Goal: Transaction & Acquisition: Purchase product/service

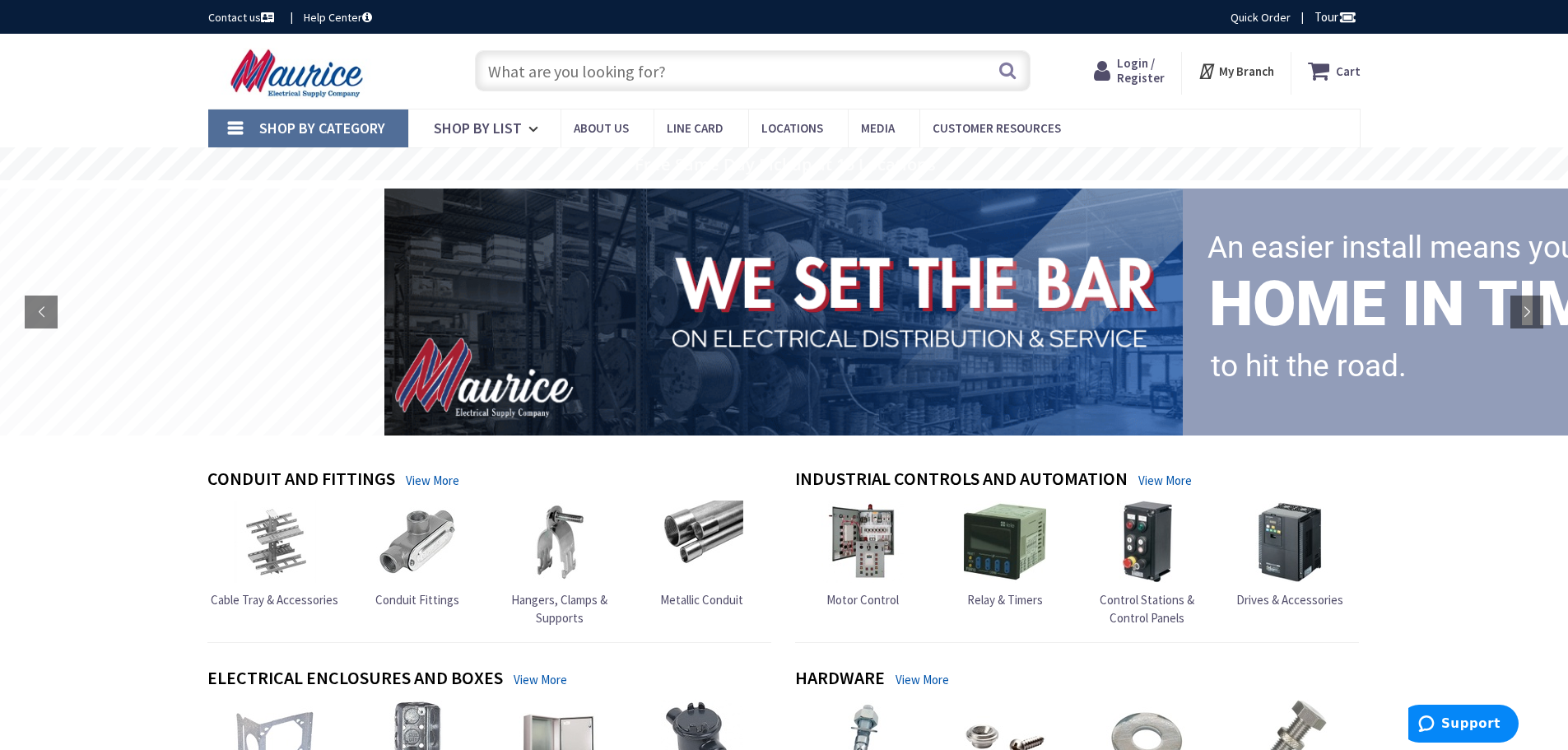
click at [704, 77] on input "text" at bounding box center [752, 70] width 556 height 41
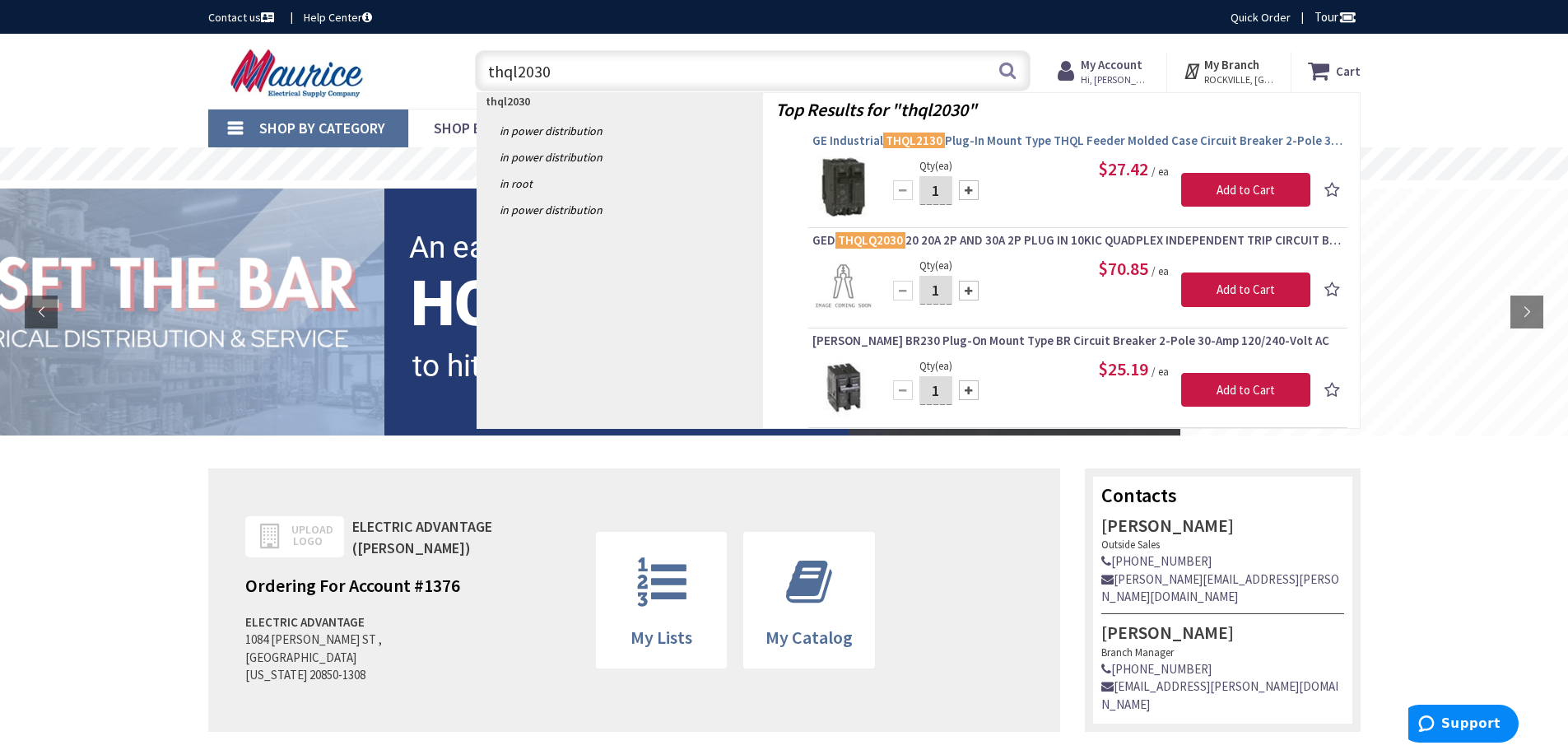
type input "thql2030"
click at [883, 148] on mark "THQL2130" at bounding box center [914, 141] width 62 height 21
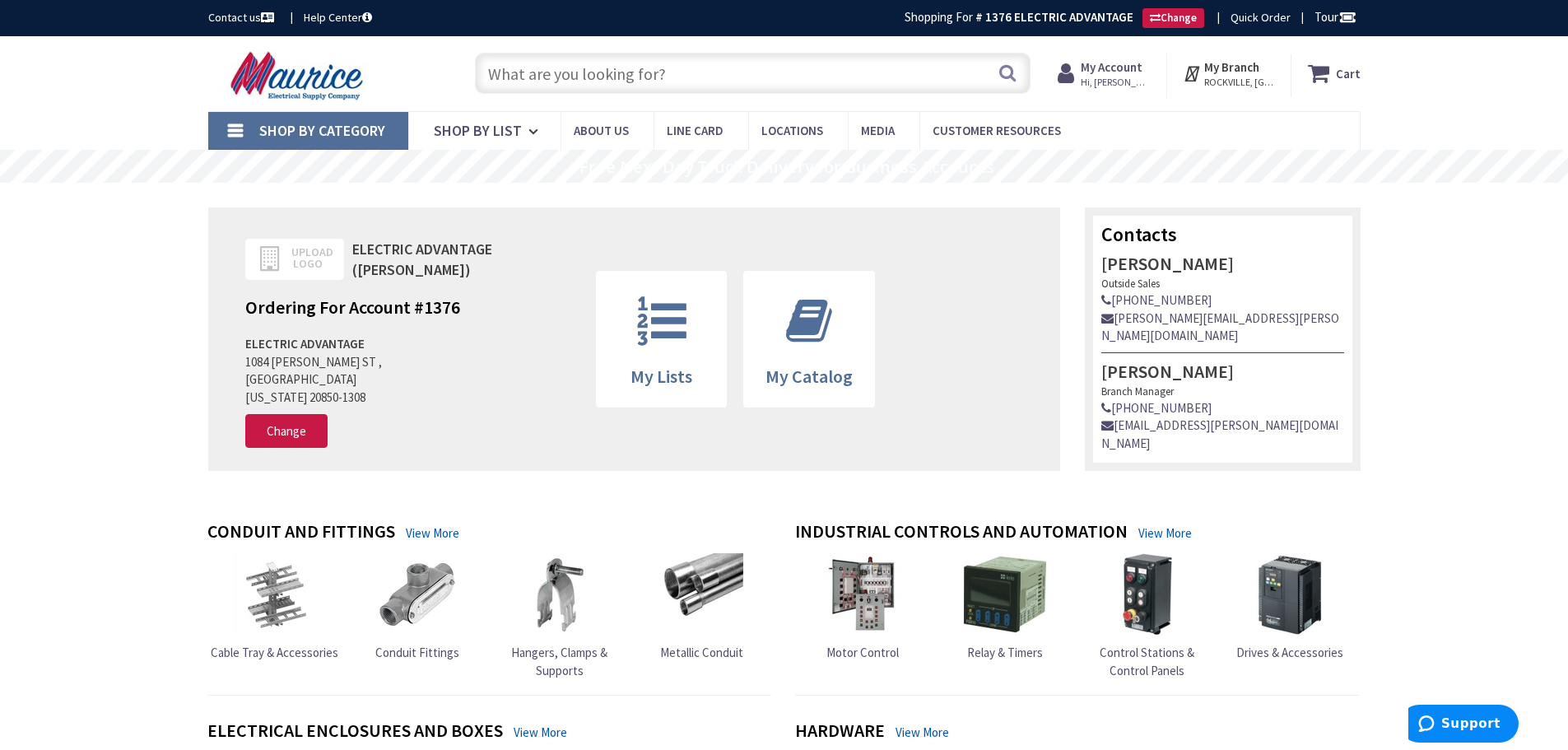
click at [616, 74] on input "text" at bounding box center [752, 73] width 556 height 41
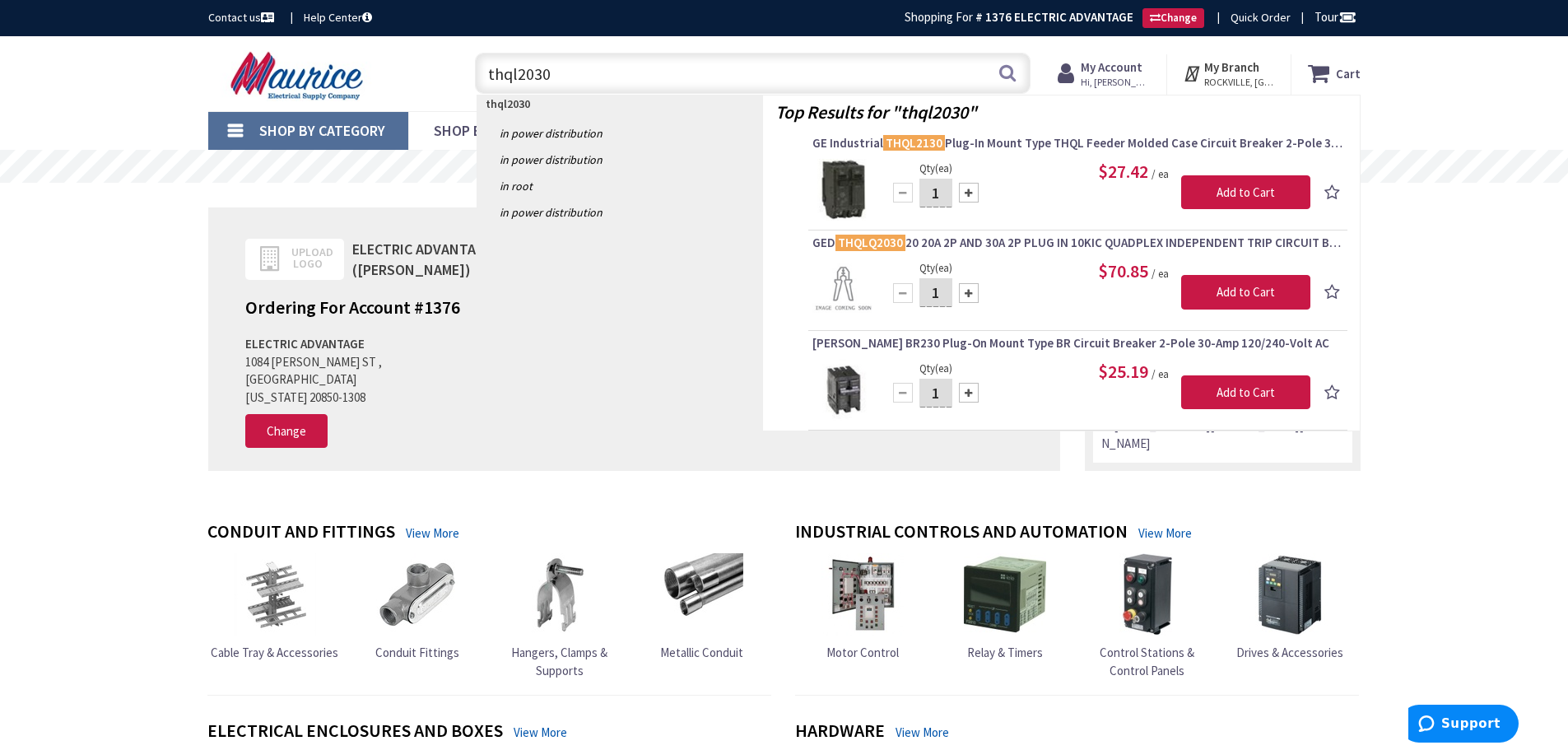
type input "thql2030"
click at [843, 170] on img at bounding box center [843, 189] width 62 height 62
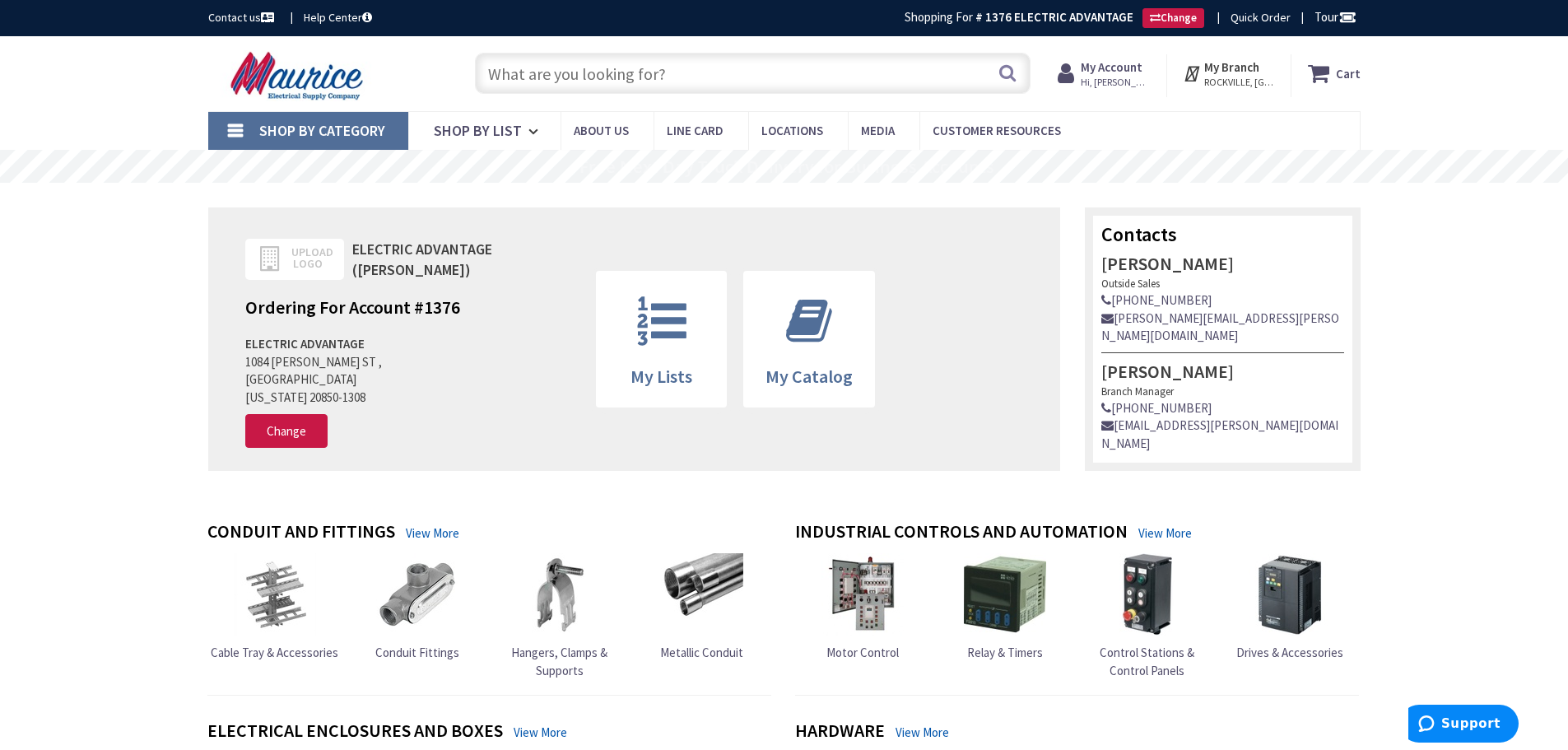
click at [569, 74] on input "text" at bounding box center [752, 73] width 556 height 41
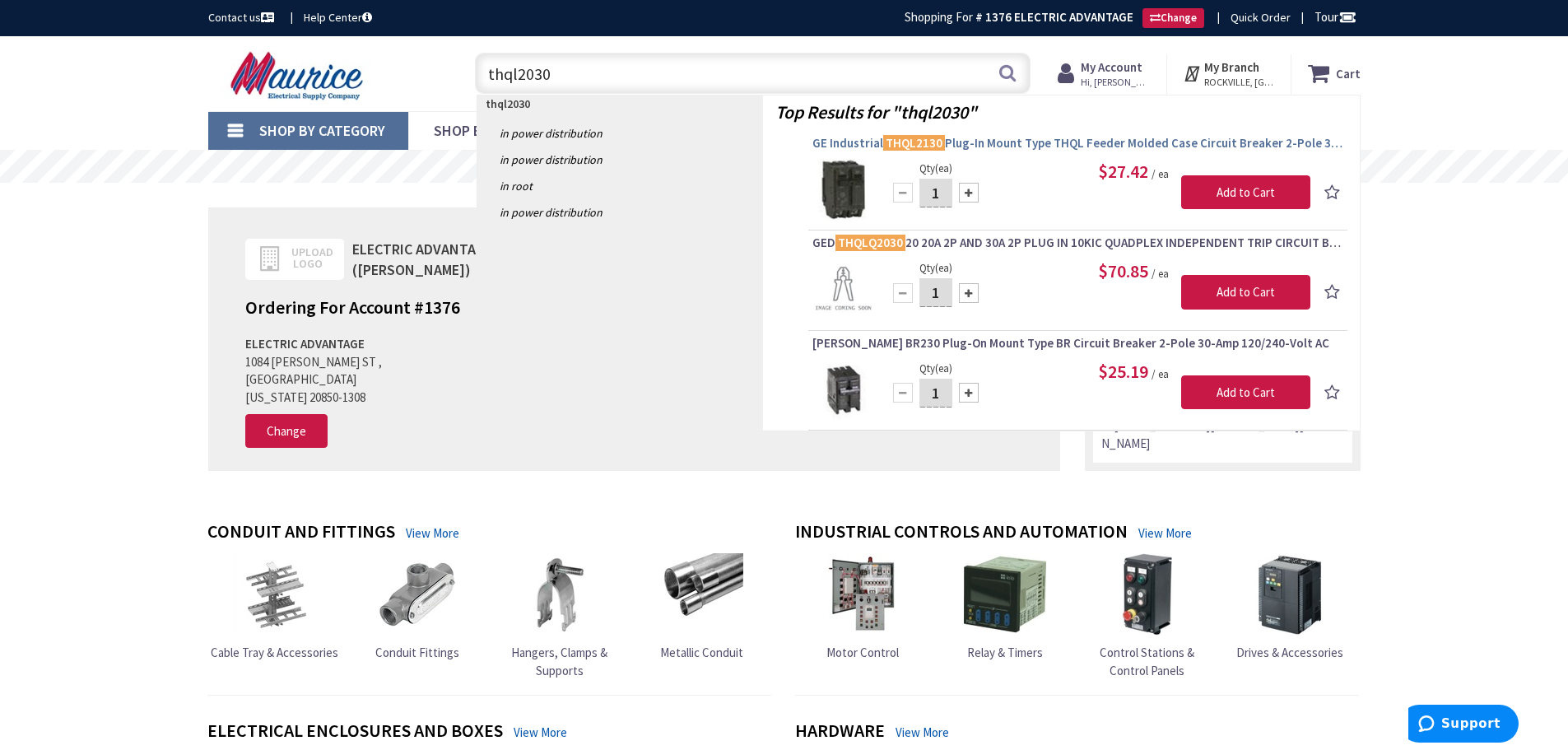
type input "thql2030"
click at [1187, 143] on span "GE Industrial THQL2130 Plug-In Mount Type THQL Feeder Molded Case Circuit Break…" at bounding box center [1077, 143] width 531 height 16
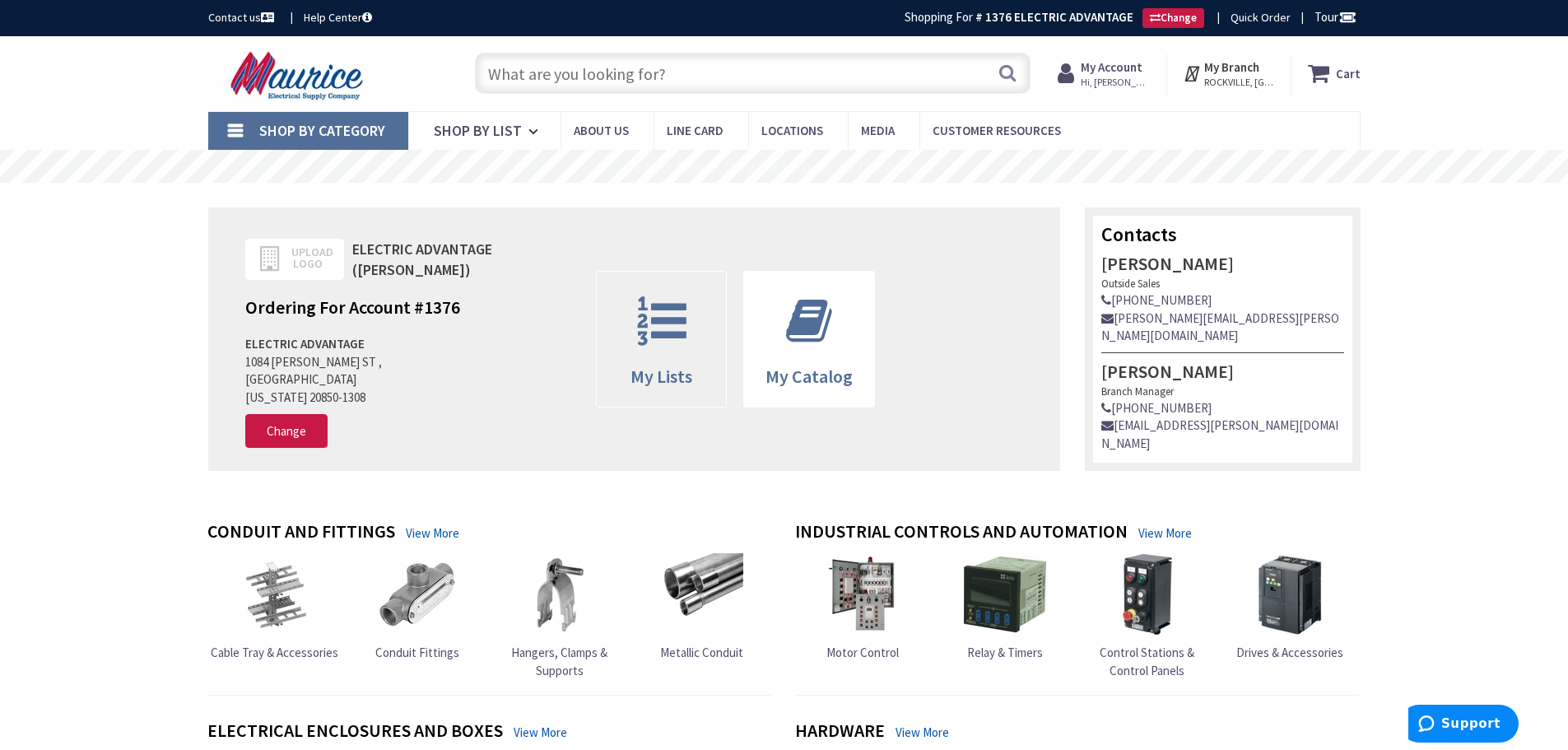
click at [663, 364] on span "My Lists" at bounding box center [661, 376] width 62 height 23
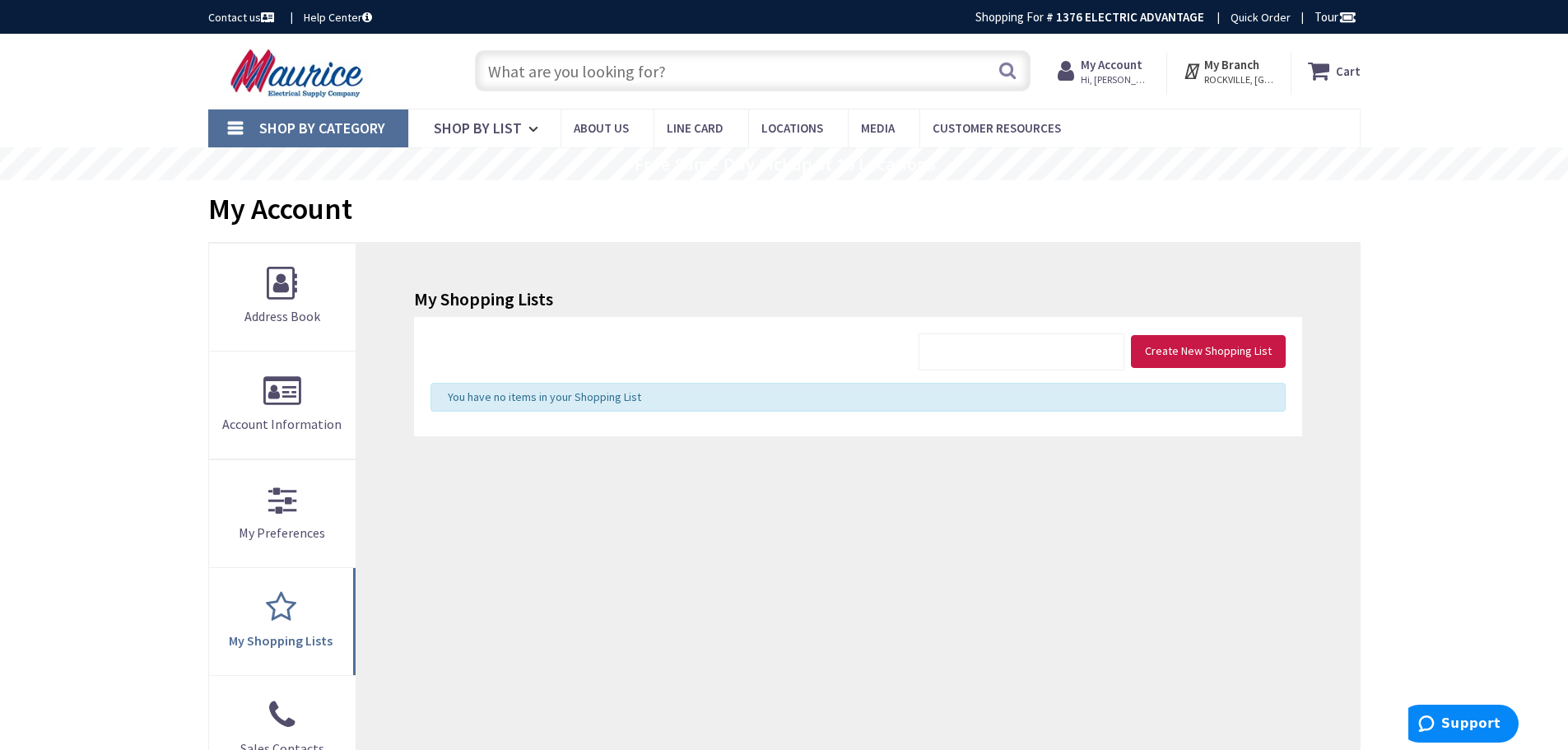
click at [697, 68] on input "text" at bounding box center [752, 70] width 556 height 41
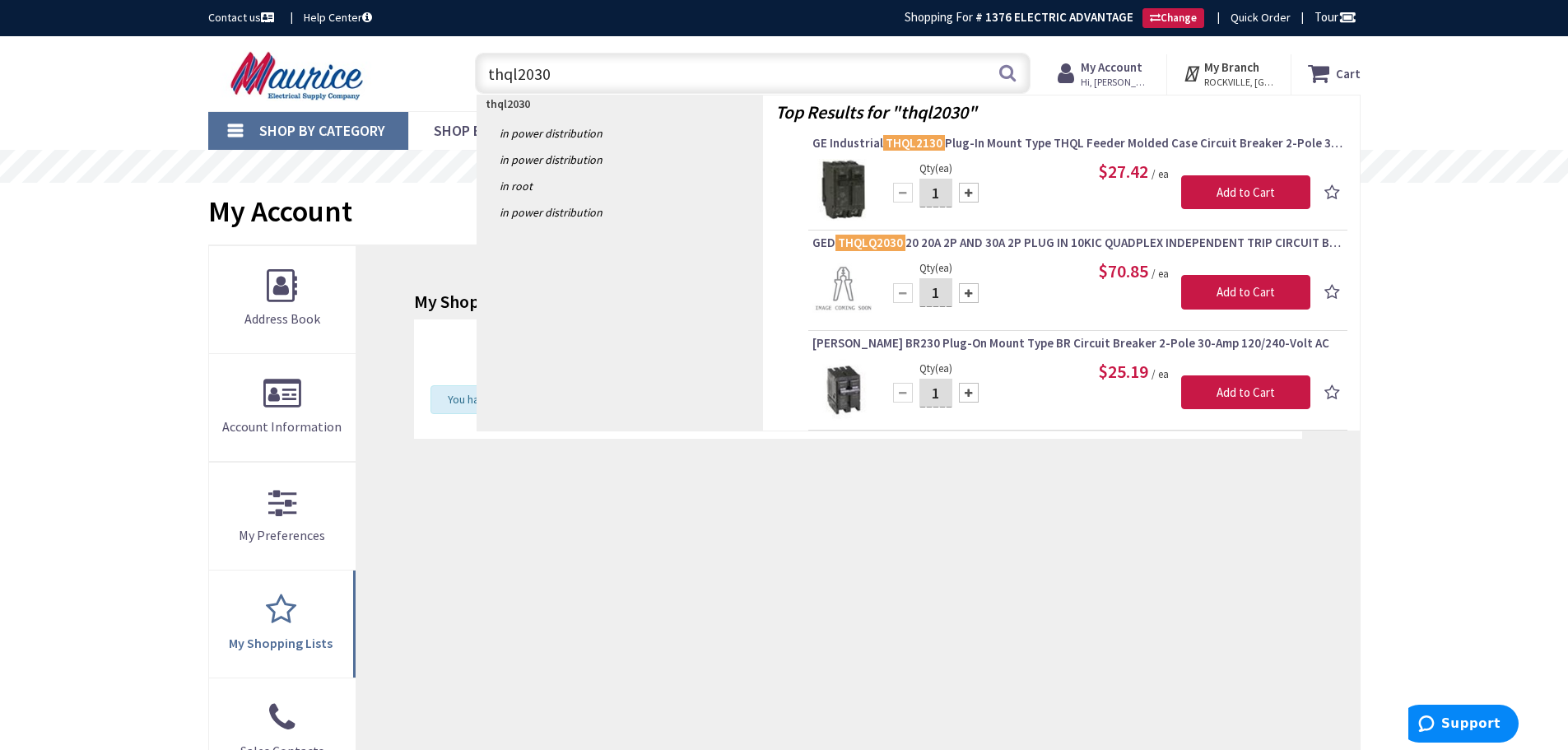
type input "thql2030"
click at [849, 165] on img at bounding box center [843, 189] width 62 height 62
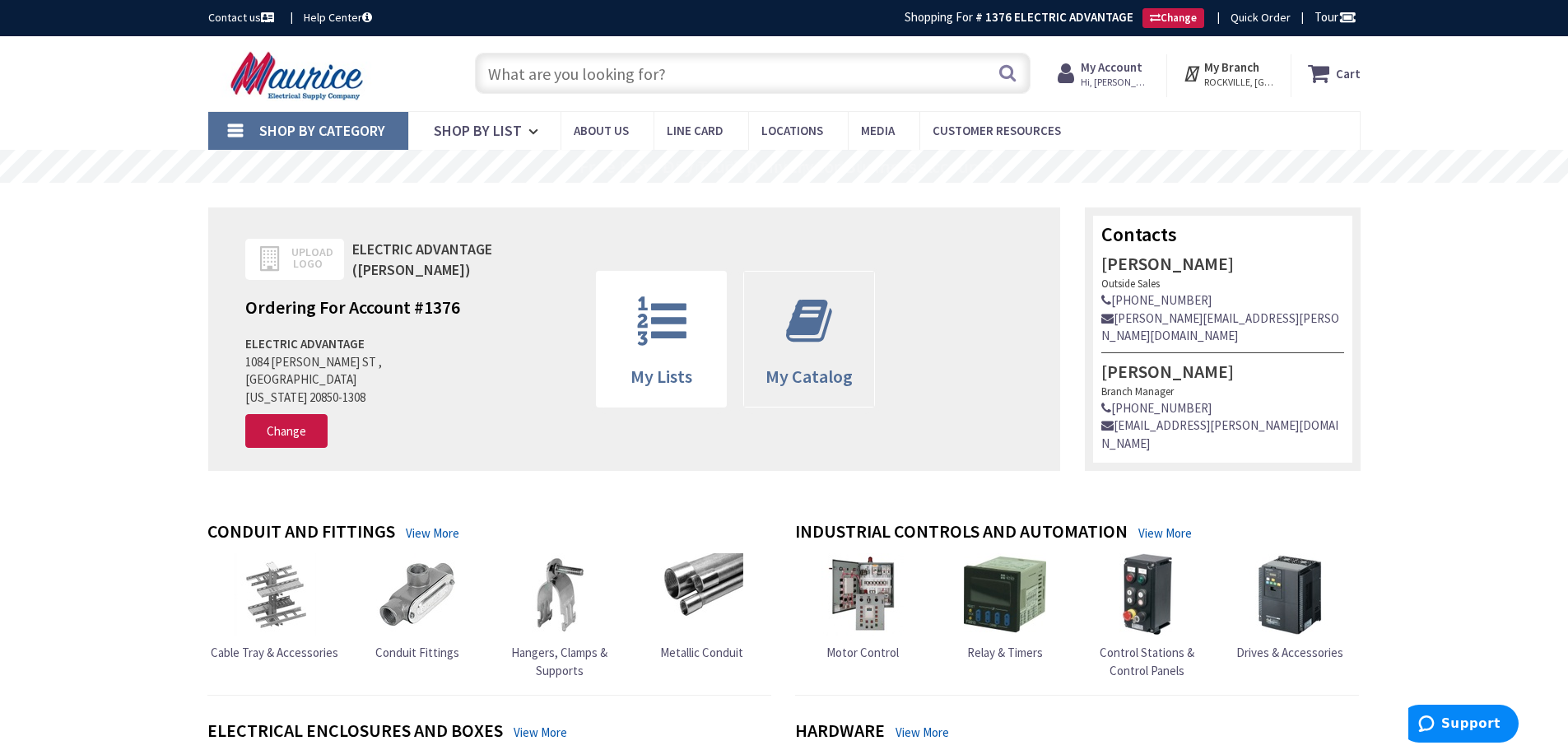
click at [858, 366] on span "My Catalog" at bounding box center [809, 376] width 105 height 20
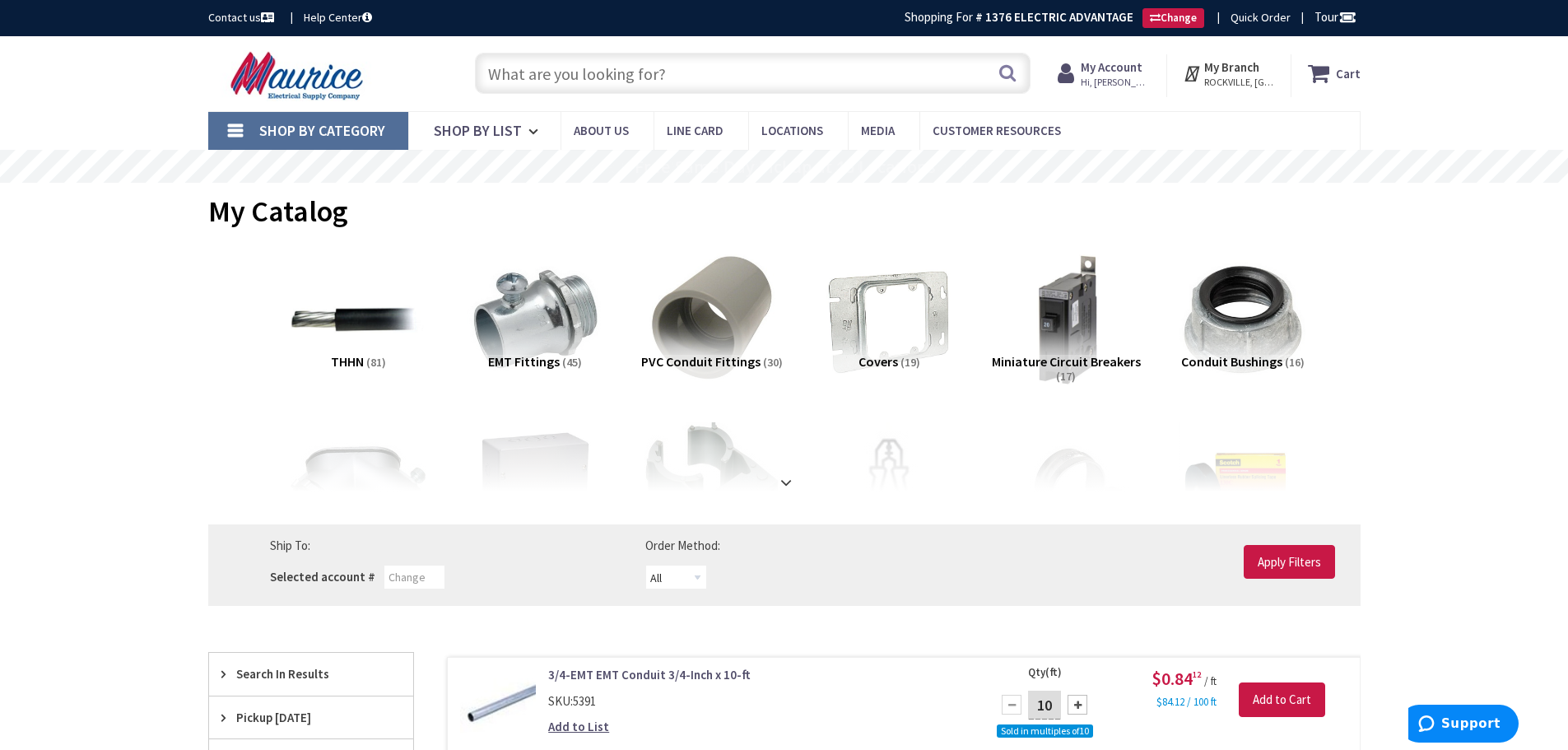
click at [693, 82] on input "text" at bounding box center [752, 73] width 556 height 41
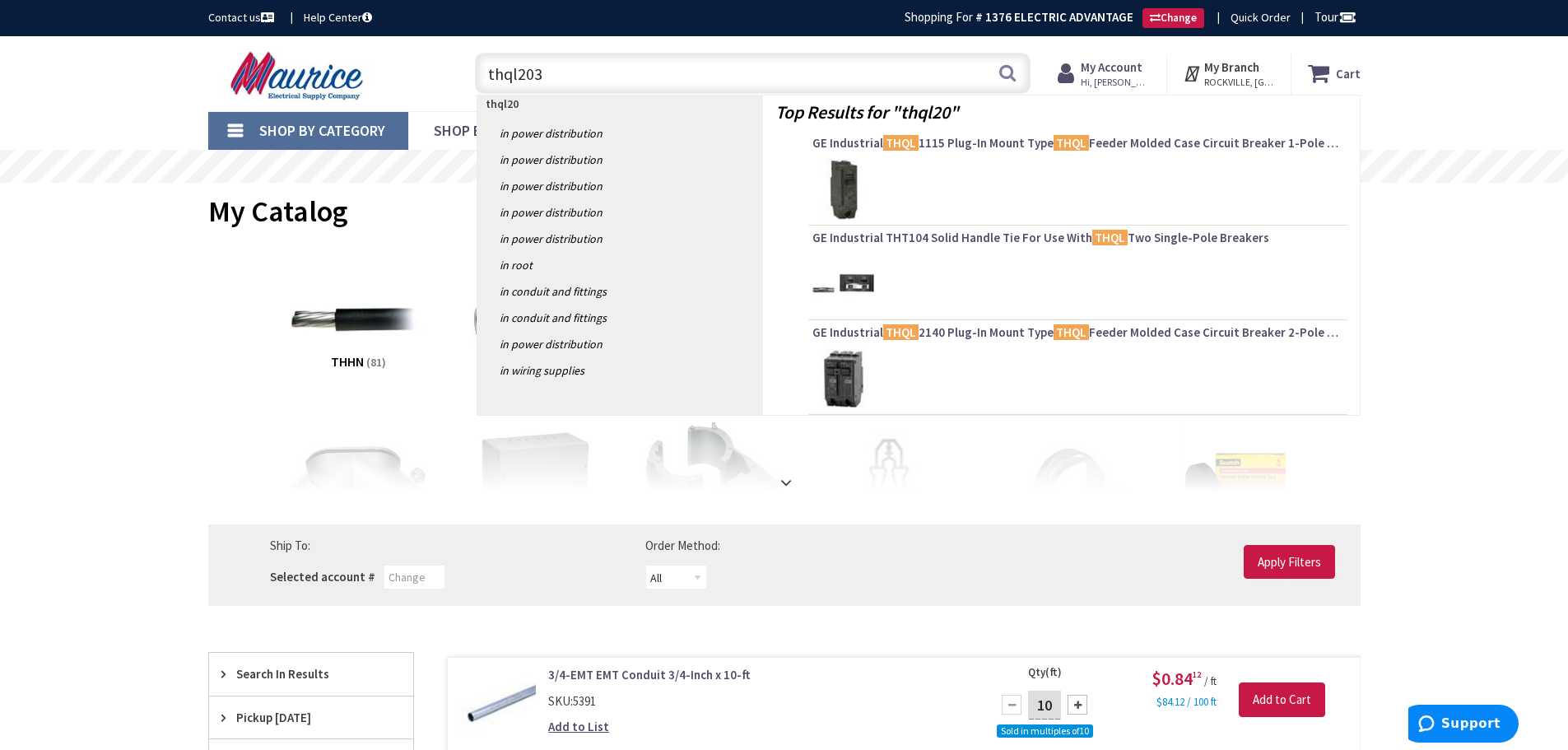
type input "thql2030"
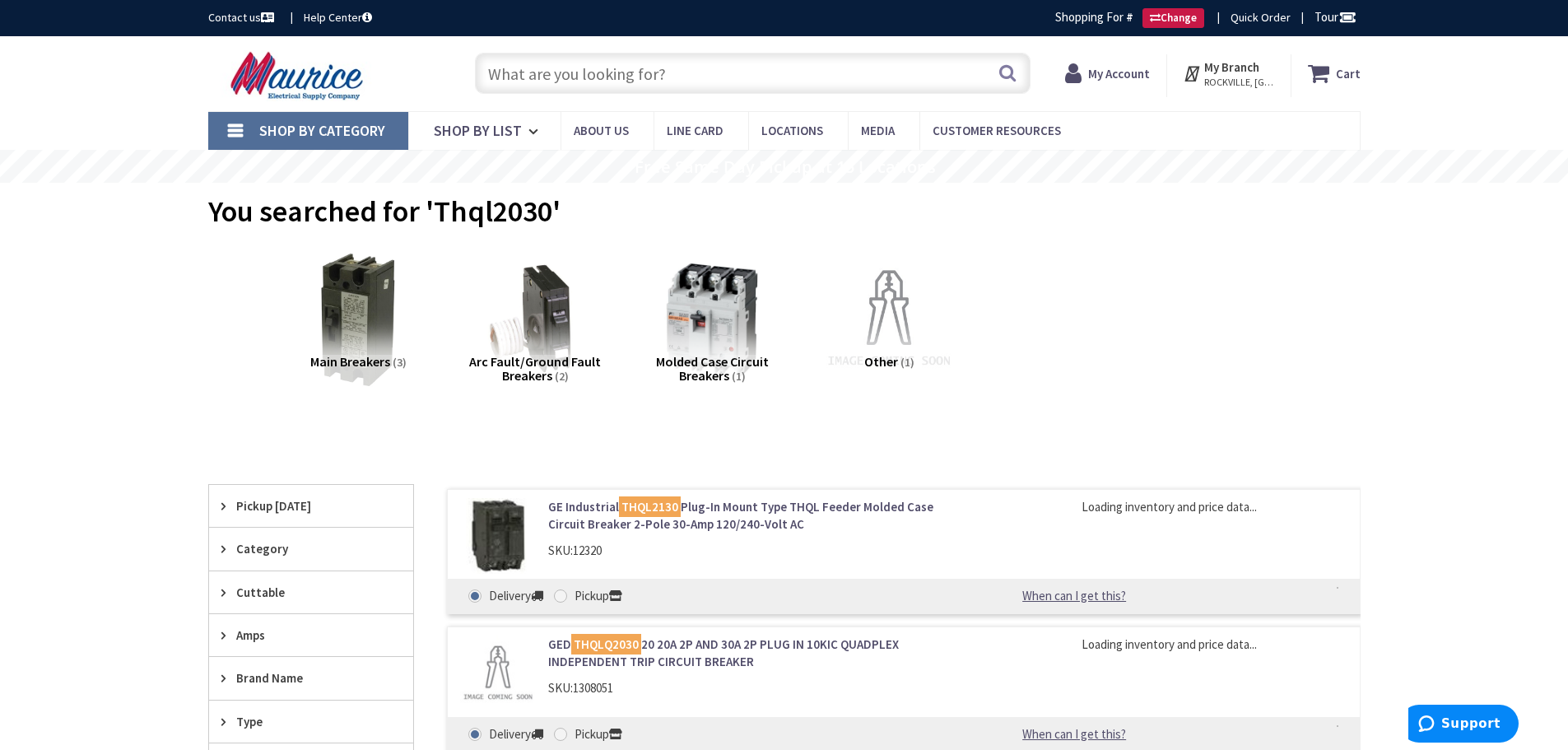
click at [736, 509] on link "GE Industrial THQL2130 Plug-In Mount Type THQL Feeder Molded Case Circuit Break…" at bounding box center [758, 516] width 419 height 35
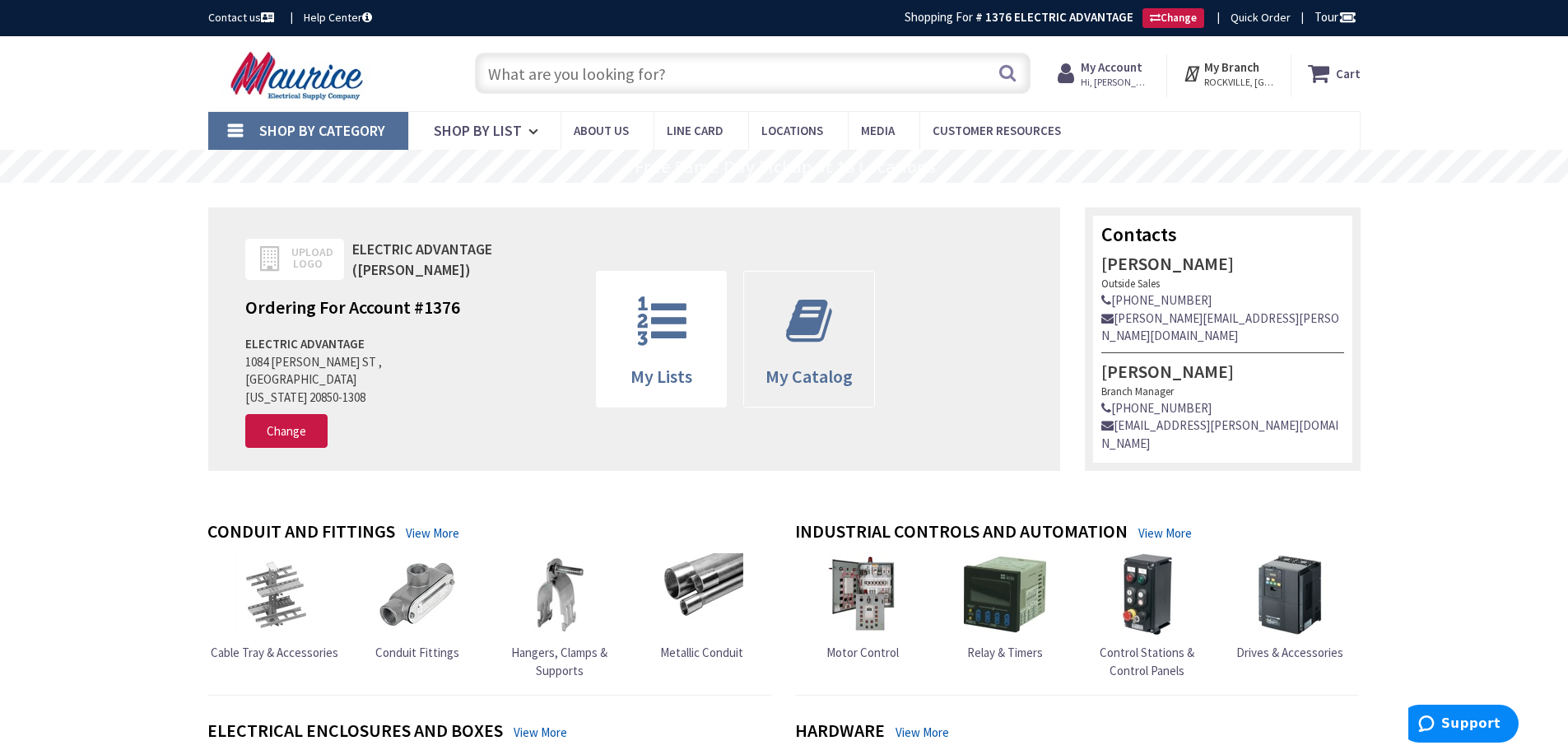
click at [805, 323] on icon at bounding box center [808, 321] width 62 height 50
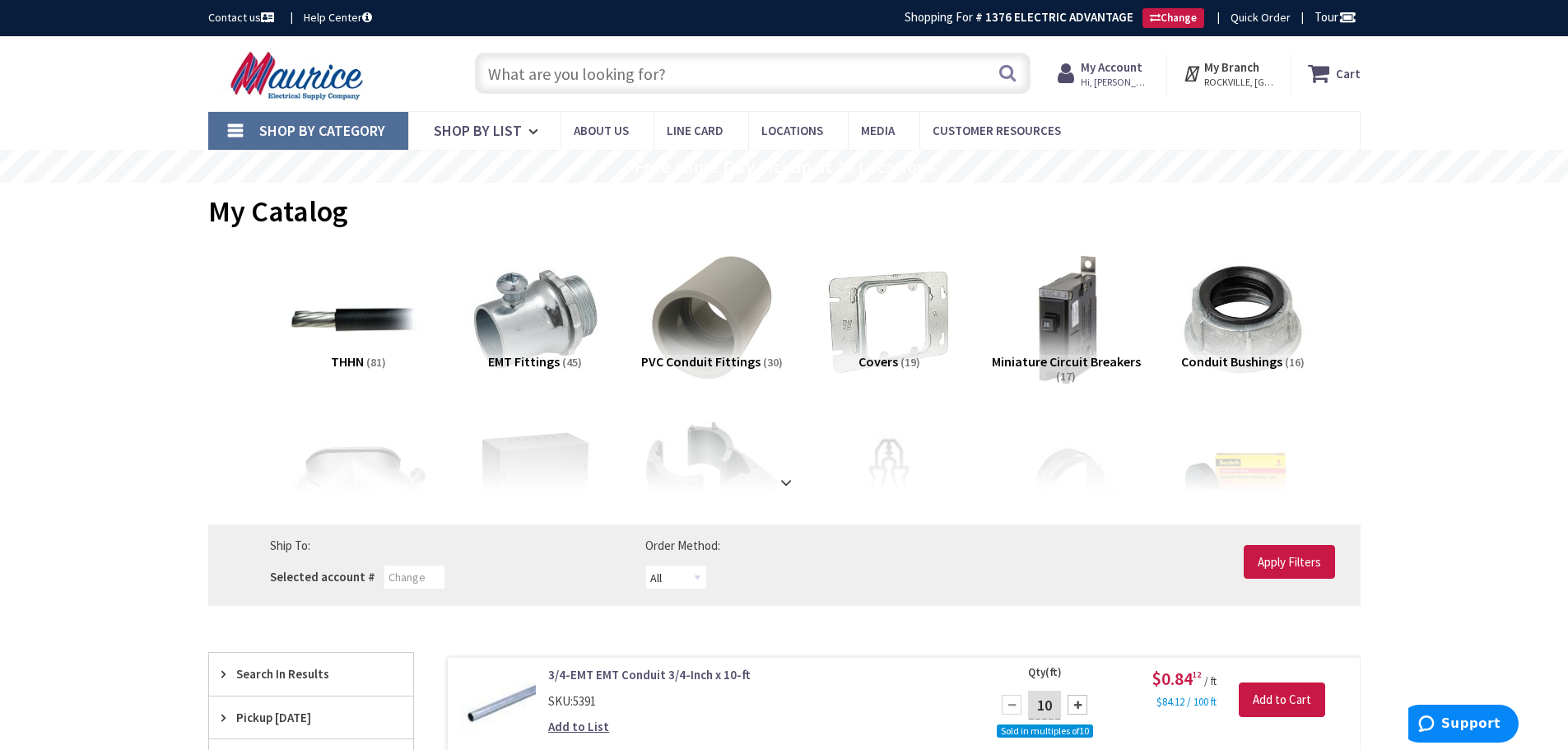
click at [640, 79] on input "text" at bounding box center [752, 73] width 556 height 41
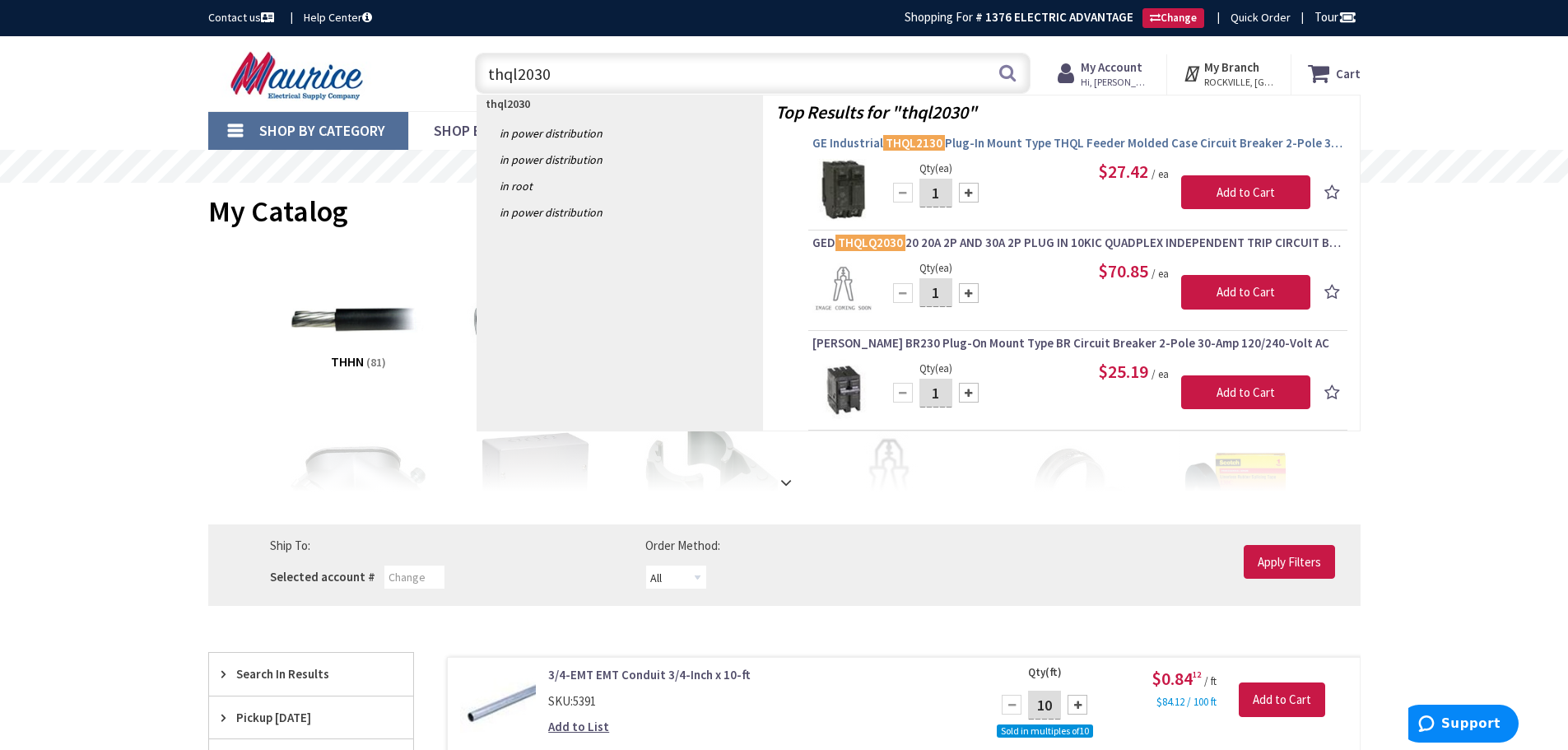
type input "thql2030"
click at [853, 144] on span "GE Industrial THQL2130 Plug-In Mount Type THQL Feeder Molded Case Circuit Break…" at bounding box center [1077, 143] width 531 height 16
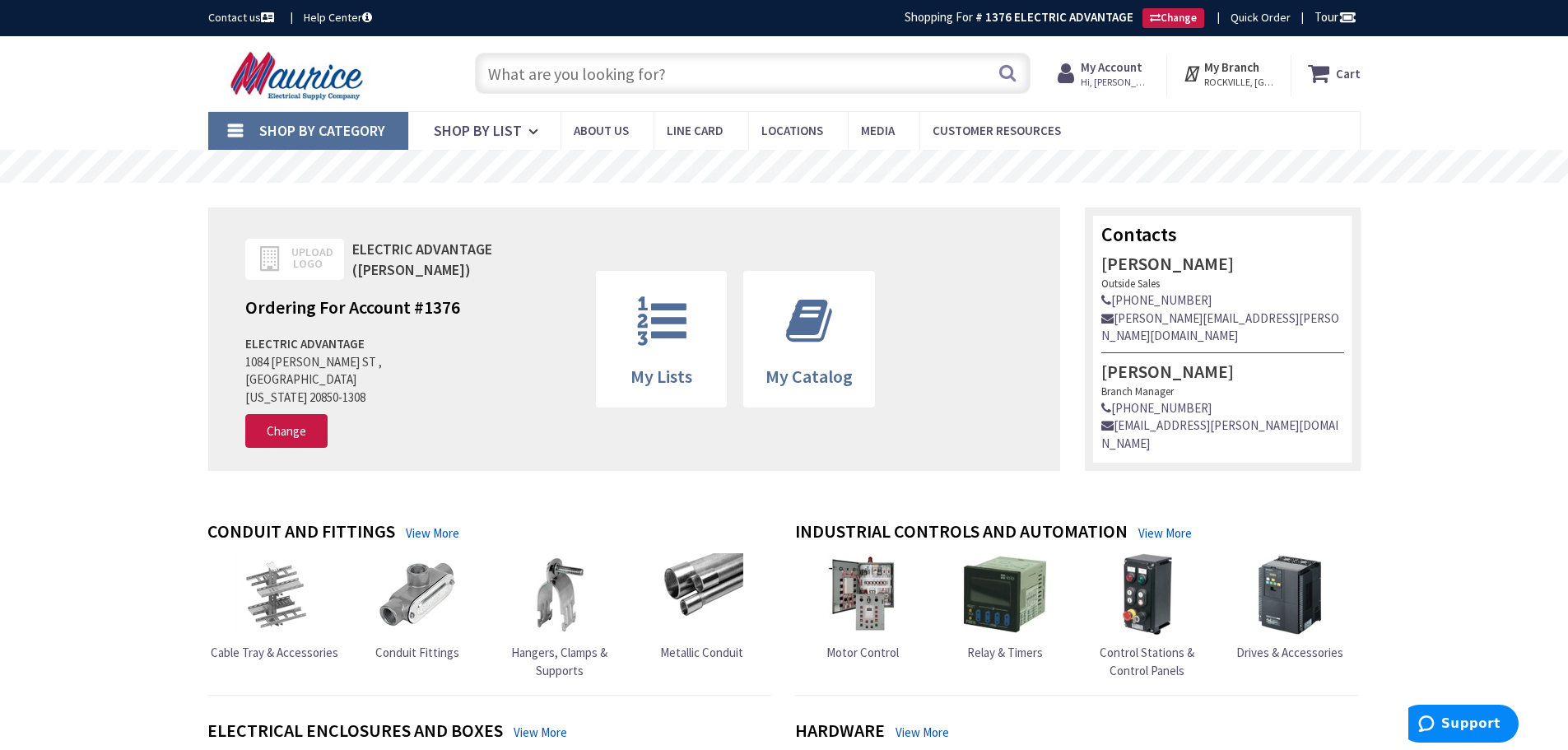
click at [756, 81] on input "text" at bounding box center [752, 73] width 556 height 41
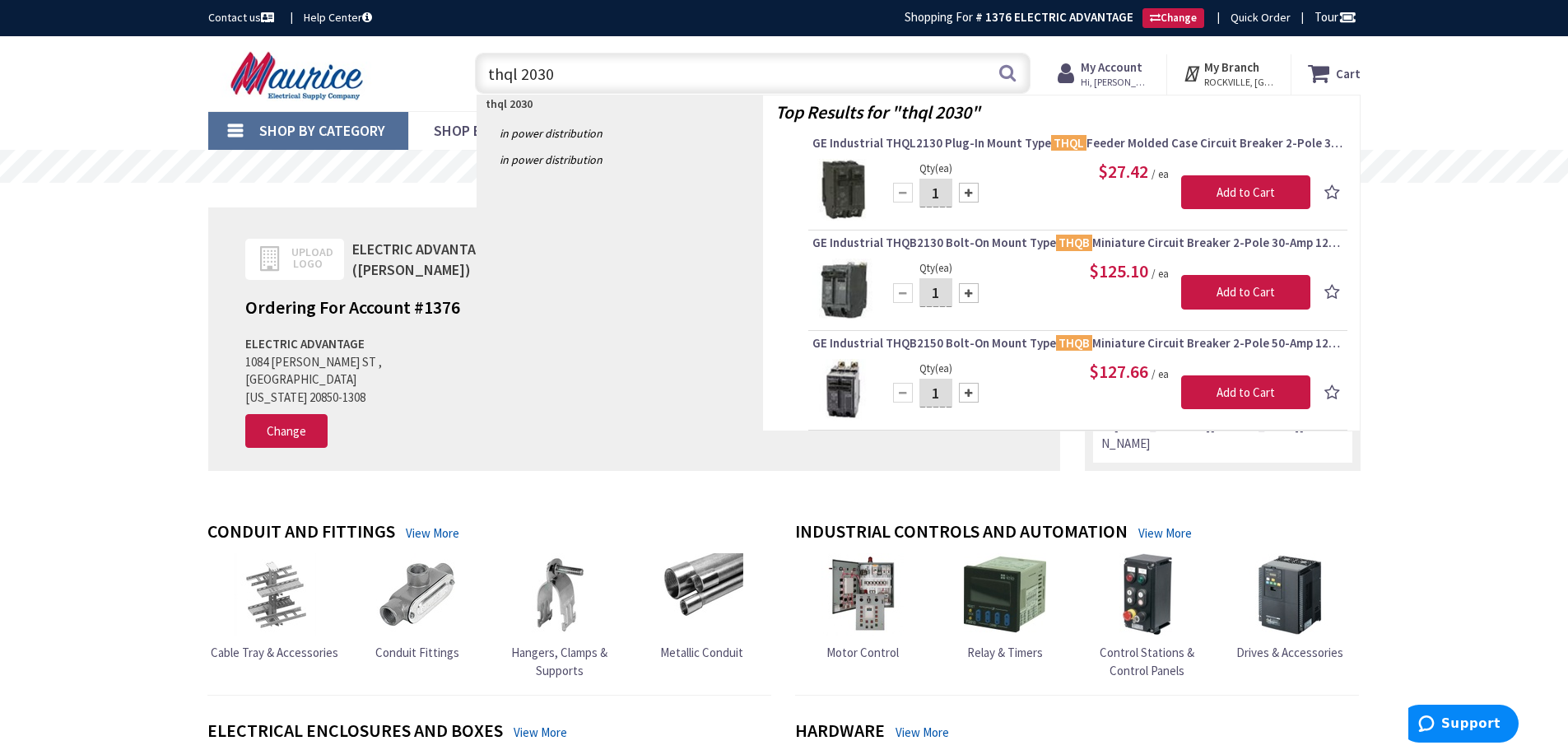
type input "thql 2030"
click at [840, 286] on img at bounding box center [843, 289] width 62 height 62
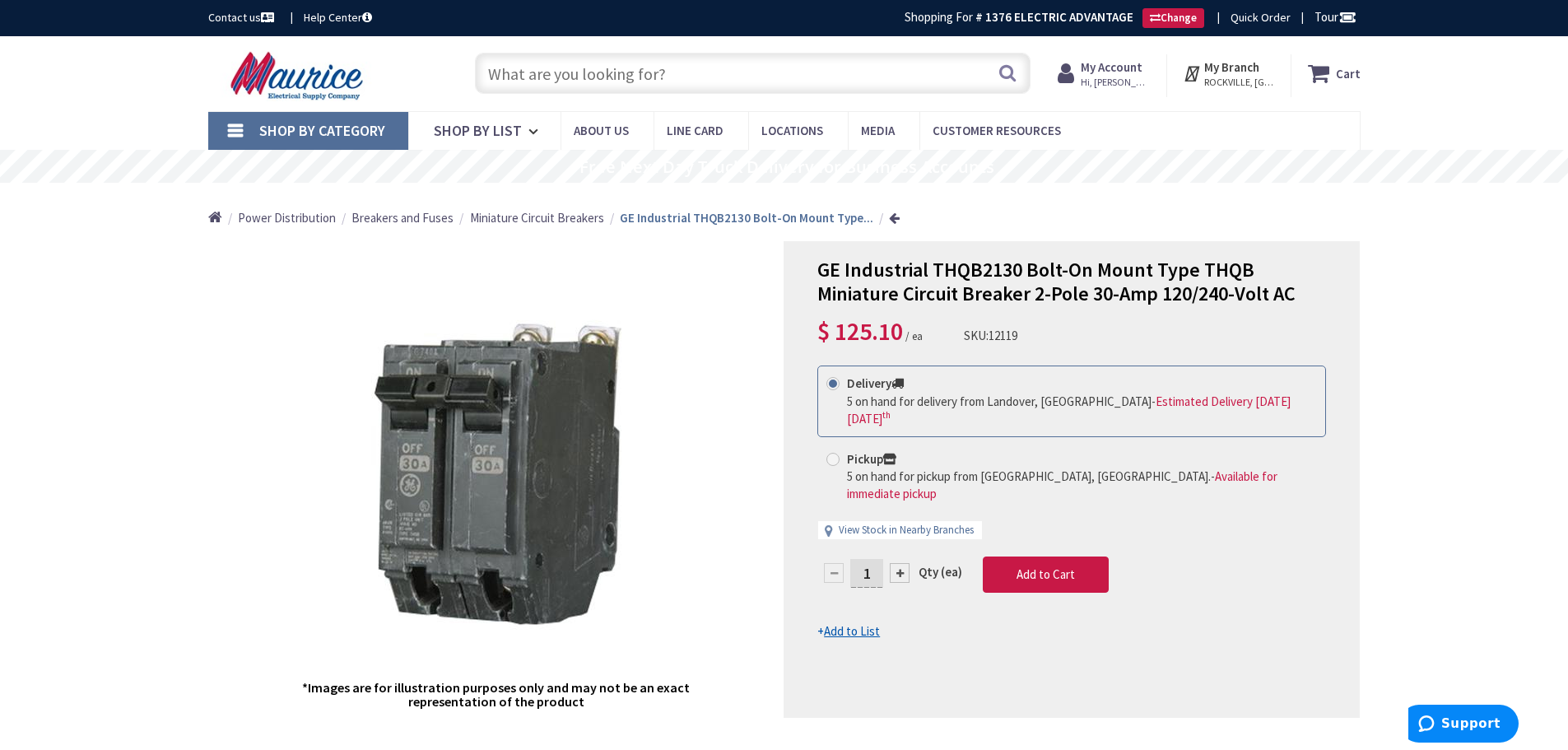
click at [746, 79] on input "text" at bounding box center [752, 73] width 556 height 41
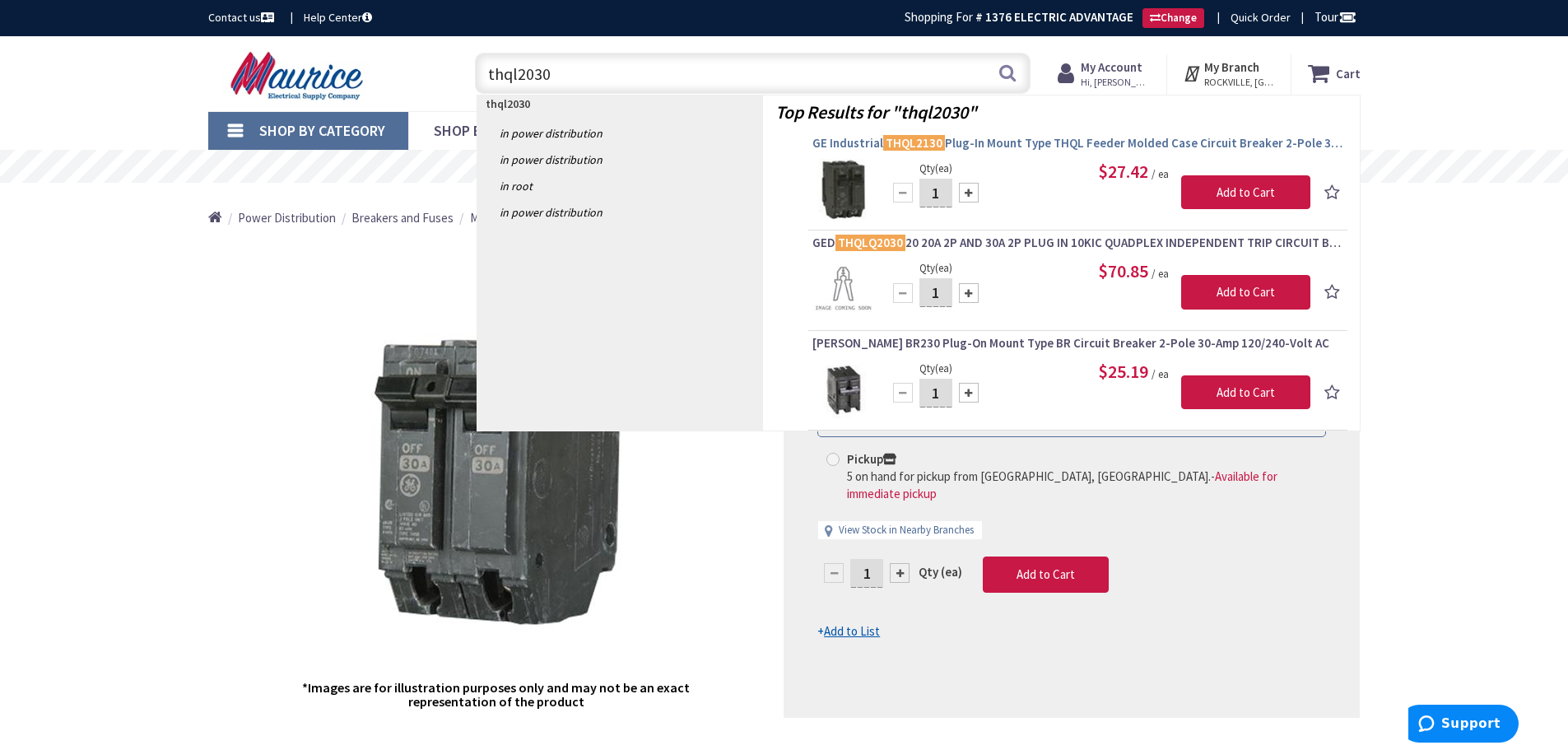
type input "thql2030"
click at [1273, 141] on span "GE Industrial THQL2130 Plug-In Mount Type THQL Feeder Molded Case Circuit Break…" at bounding box center [1077, 143] width 531 height 16
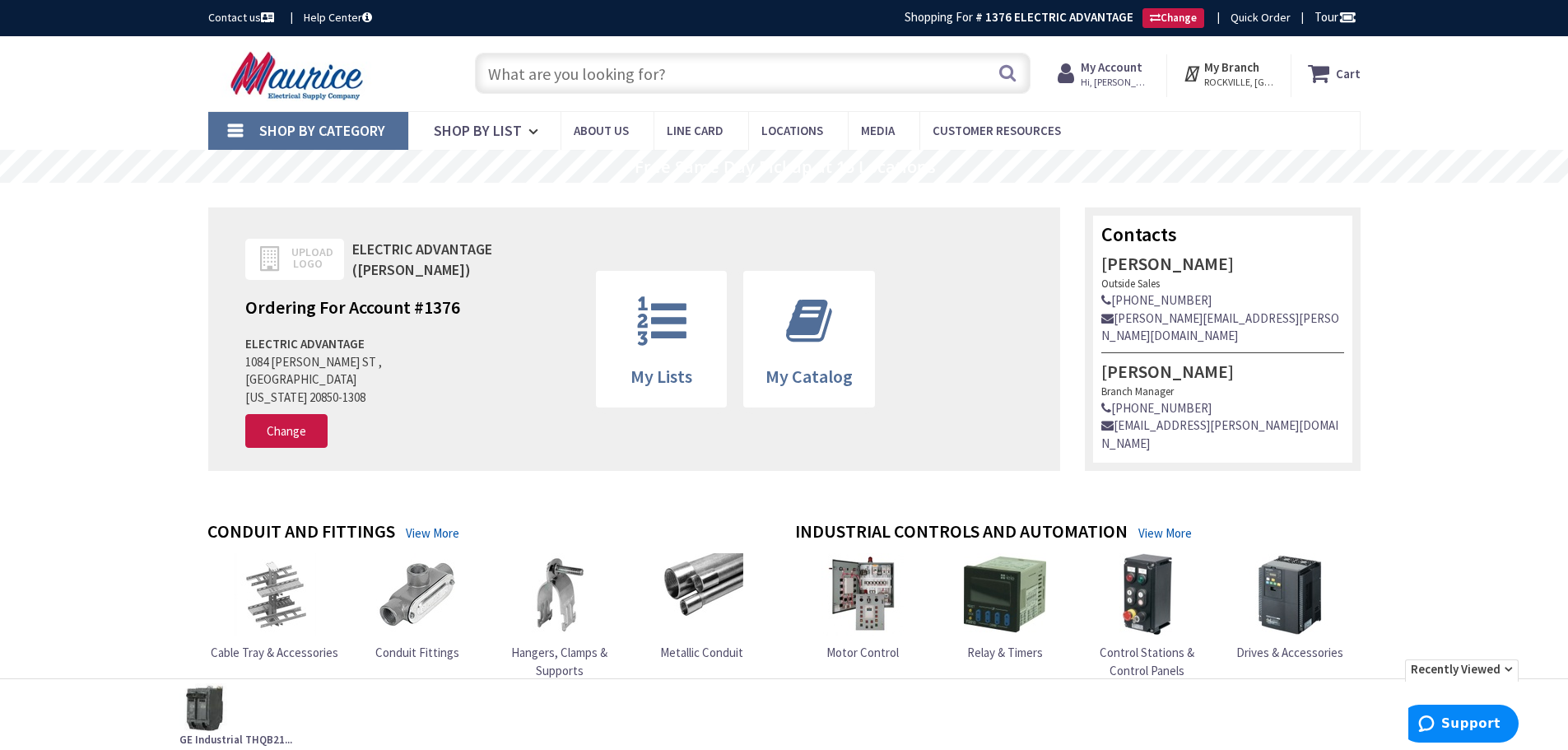
click at [744, 70] on input "text" at bounding box center [752, 73] width 556 height 41
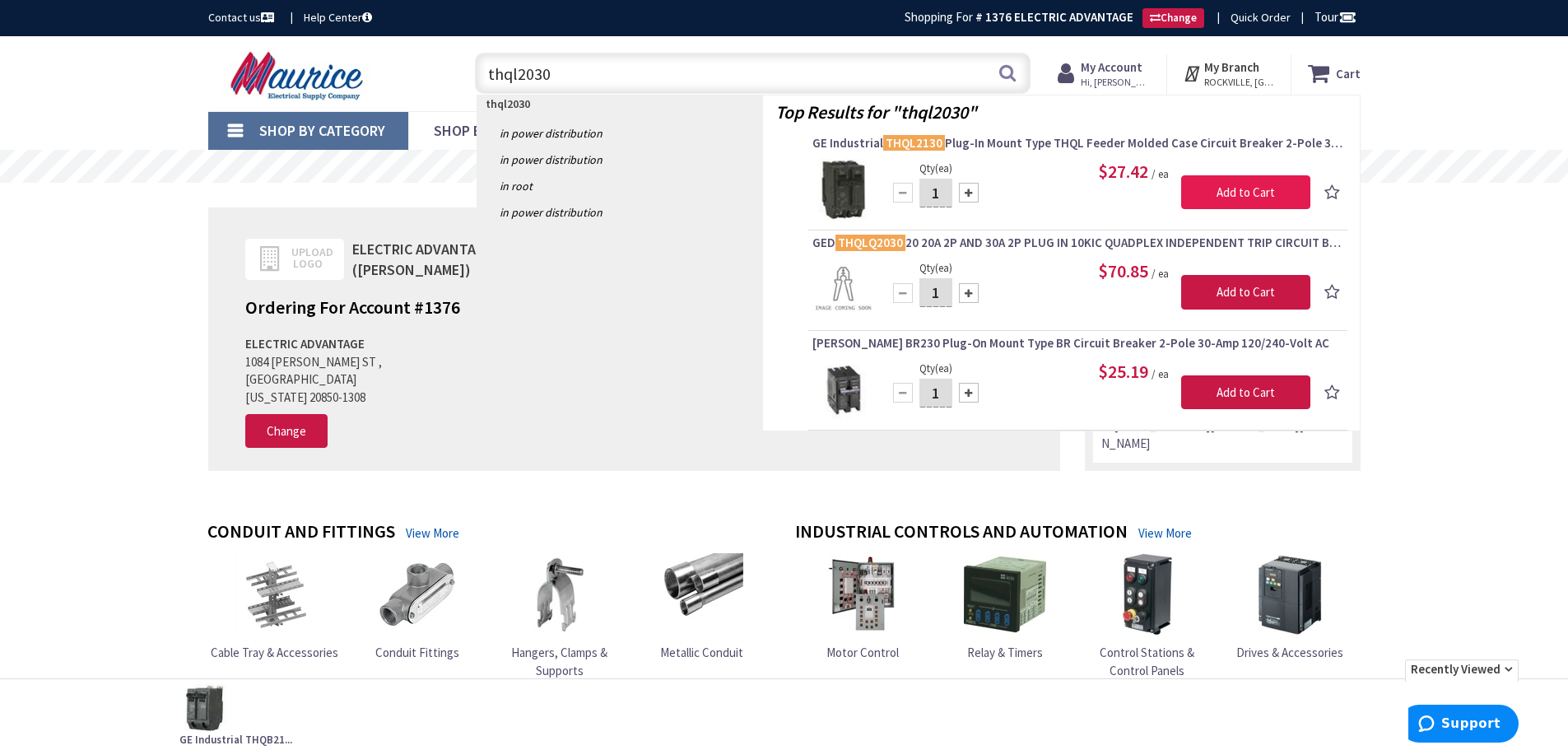
type input "thql2030"
click at [1268, 197] on input "Add to Cart" at bounding box center [1246, 192] width 129 height 34
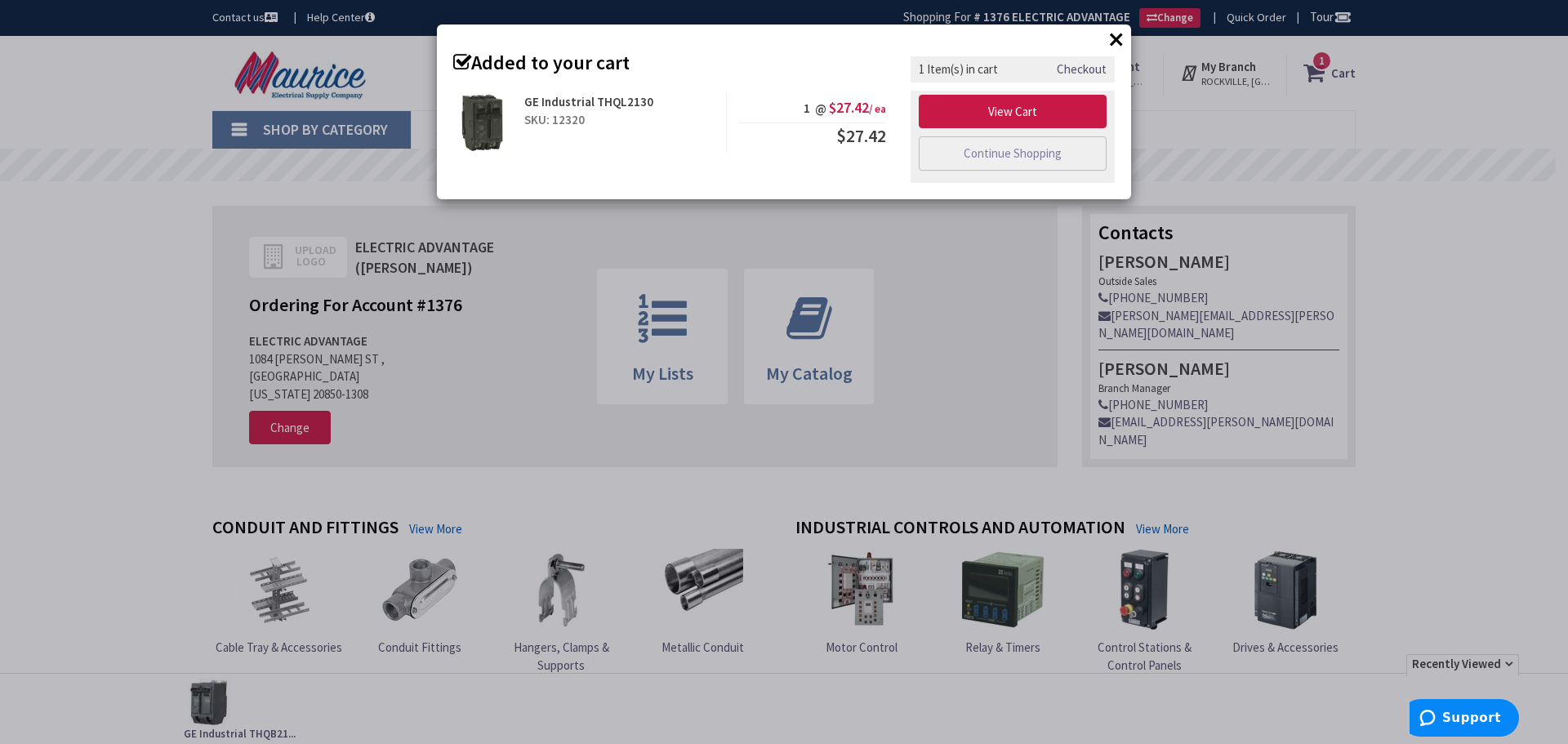
click at [489, 111] on img at bounding box center [483, 122] width 59 height 59
click at [975, 119] on link "View Cart" at bounding box center [1013, 112] width 188 height 34
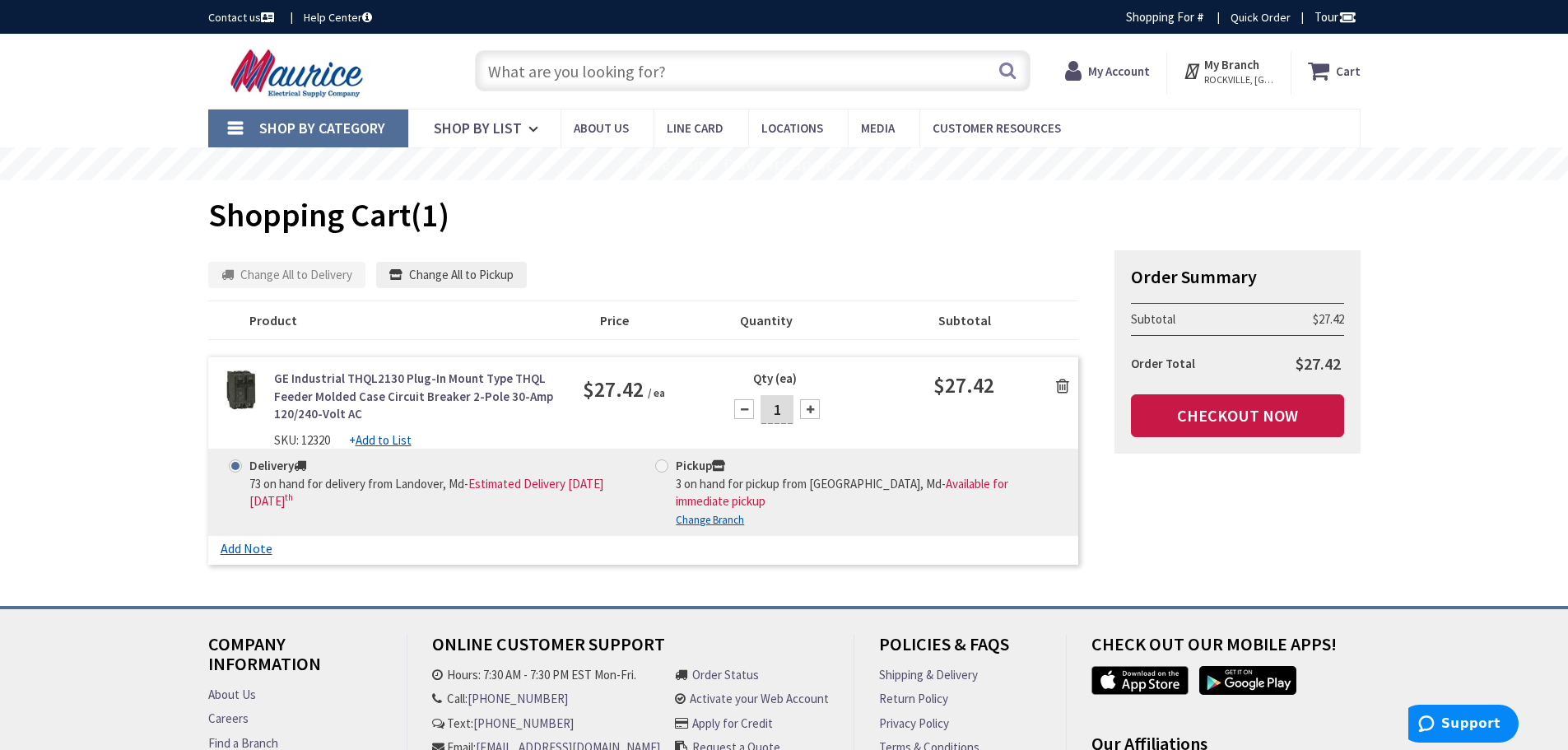
click at [444, 392] on link "GE Industrial THQL2130 Plug-In Mount Type THQL Feeder Molded Case Circuit Break…" at bounding box center [417, 395] width 285 height 53
